Goal: Task Accomplishment & Management: Use online tool/utility

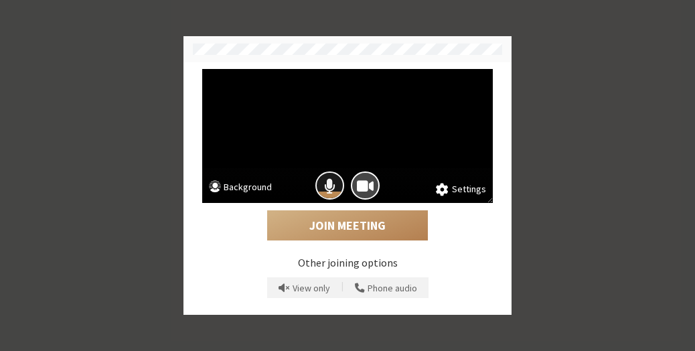
click at [329, 186] on span "Mic is on" at bounding box center [329, 186] width 11 height 18
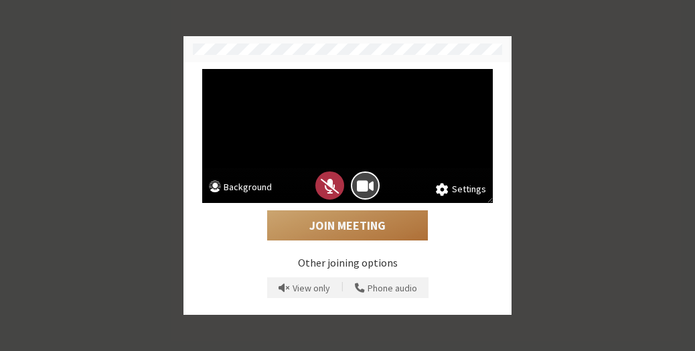
click at [353, 225] on button "Join Meeting" at bounding box center [347, 225] width 161 height 31
